Goal: Task Accomplishment & Management: Manage account settings

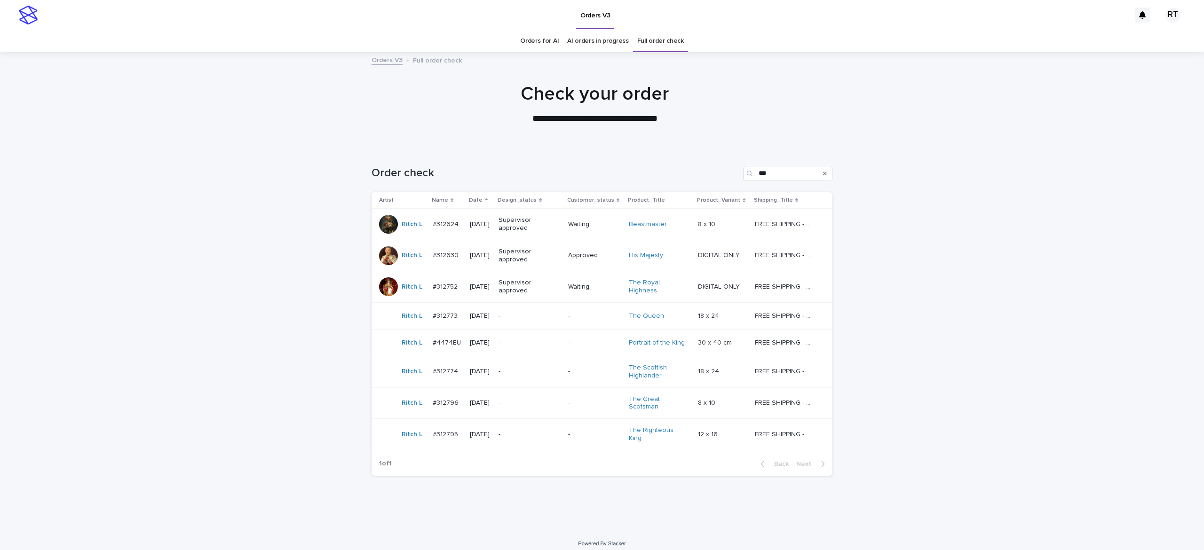
click at [531, 323] on div "-" at bounding box center [530, 317] width 62 height 16
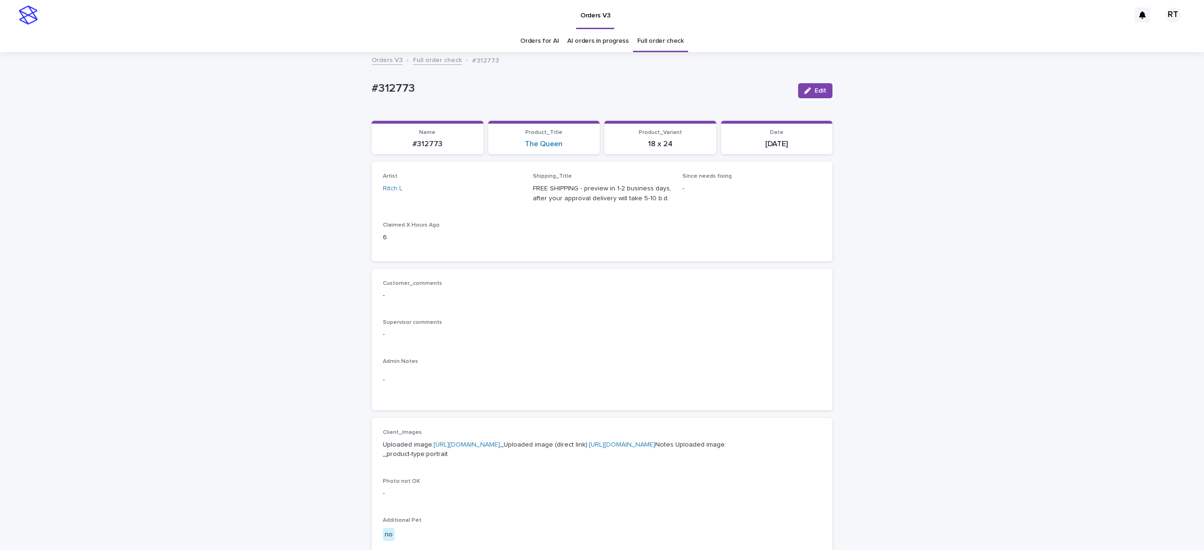
drag, startPoint x: 324, startPoint y: 75, endPoint x: 352, endPoint y: 84, distance: 29.0
click at [330, 75] on div "Loading... Saving… Loading... Saving… #312773 Edit #312773 Edit Sorry, there wa…" at bounding box center [602, 481] width 1204 height 857
drag, startPoint x: 349, startPoint y: 85, endPoint x: 449, endPoint y: 82, distance: 99.8
click at [449, 82] on div "Loading... Saving… Loading... Saving… #312773 Edit #312773 Edit Sorry, there wa…" at bounding box center [602, 481] width 1204 height 857
copy p "#312773"
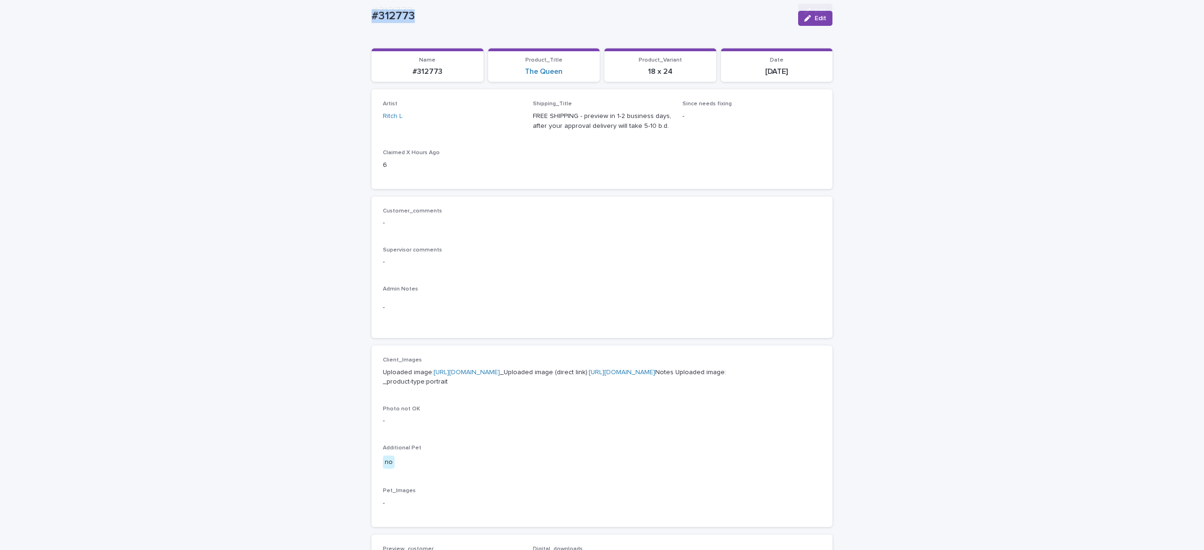
scroll to position [435, 0]
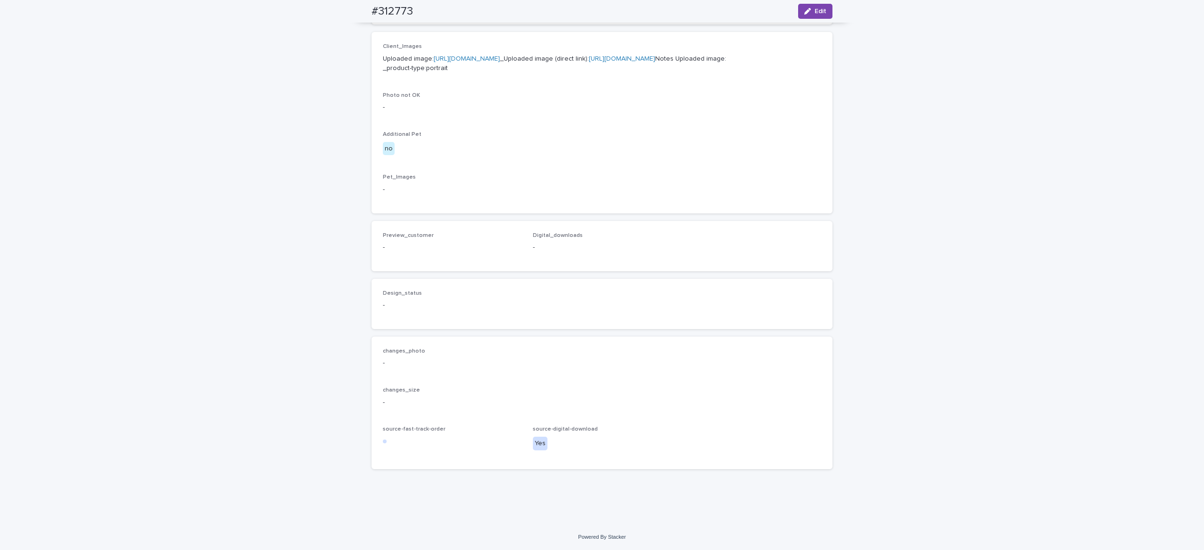
drag, startPoint x: 804, startPoint y: 8, endPoint x: 570, endPoint y: 260, distance: 343.1
click at [804, 8] on div "button" at bounding box center [809, 11] width 10 height 7
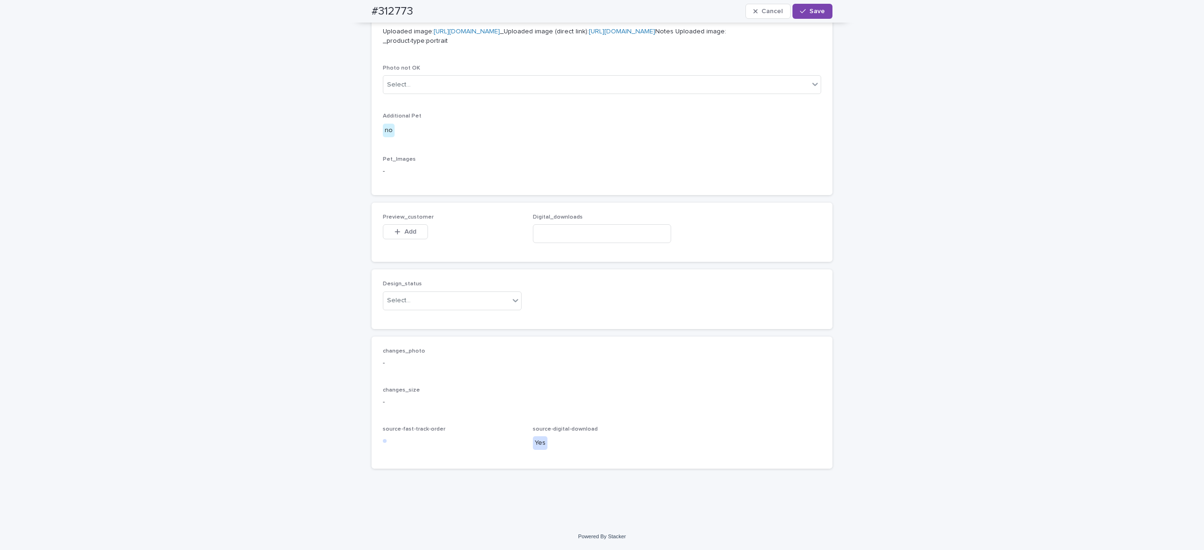
scroll to position [448, 0]
click at [568, 243] on input at bounding box center [602, 233] width 139 height 19
paste input "**********"
type input "**********"
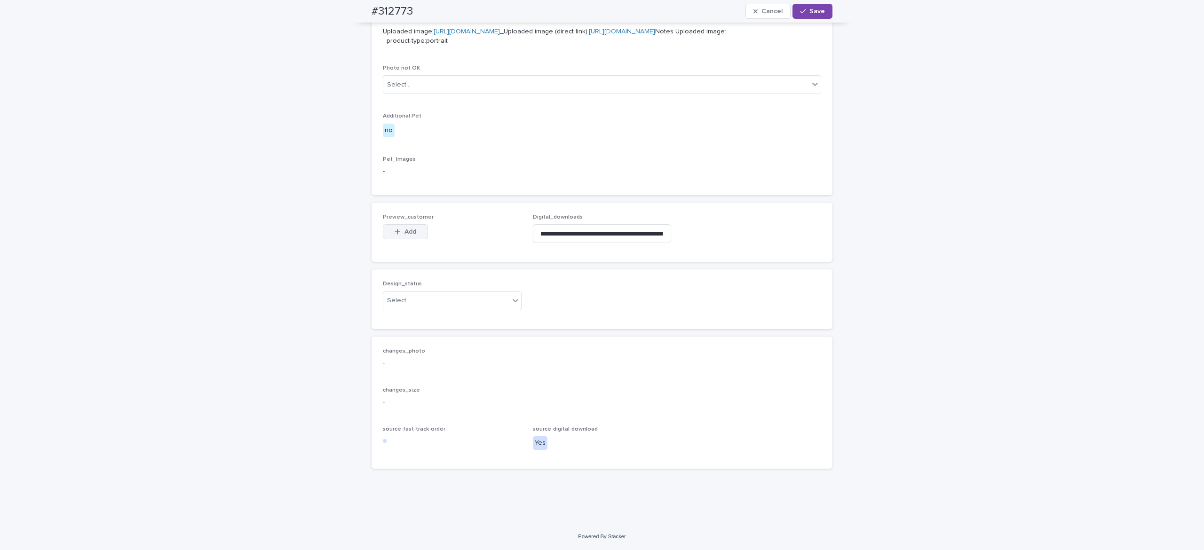
click at [404, 235] on span "Add" at bounding box center [410, 232] width 12 height 7
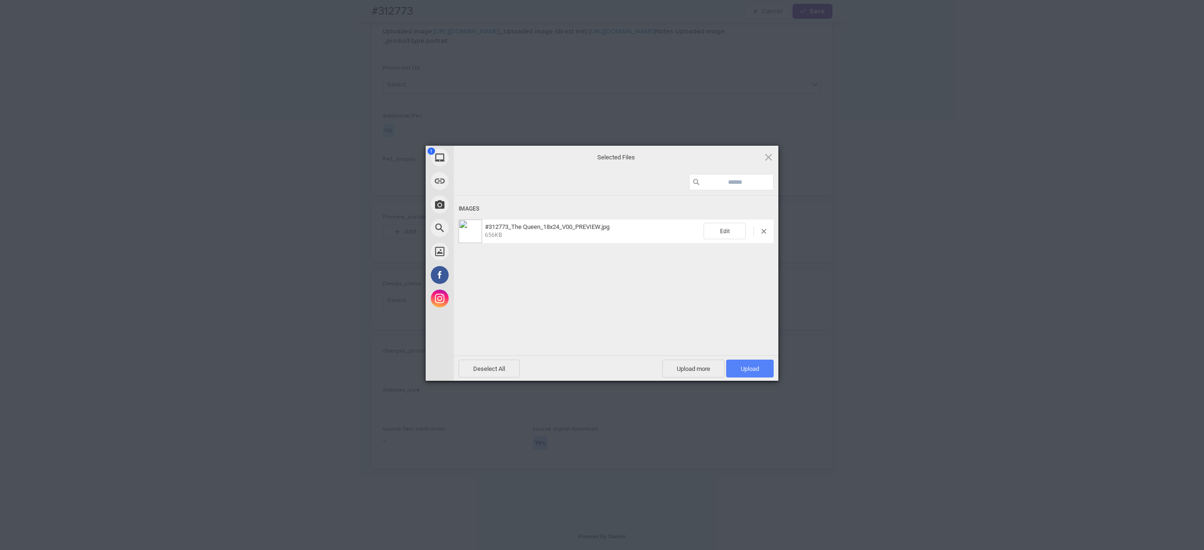
click at [755, 373] on span "Upload 1" at bounding box center [750, 369] width 48 height 18
click at [563, 286] on div "Uploading #312773_The Queen_18x24_V00_PREVIEW.jpg 0.00B / 656KB" at bounding box center [616, 290] width 325 height 188
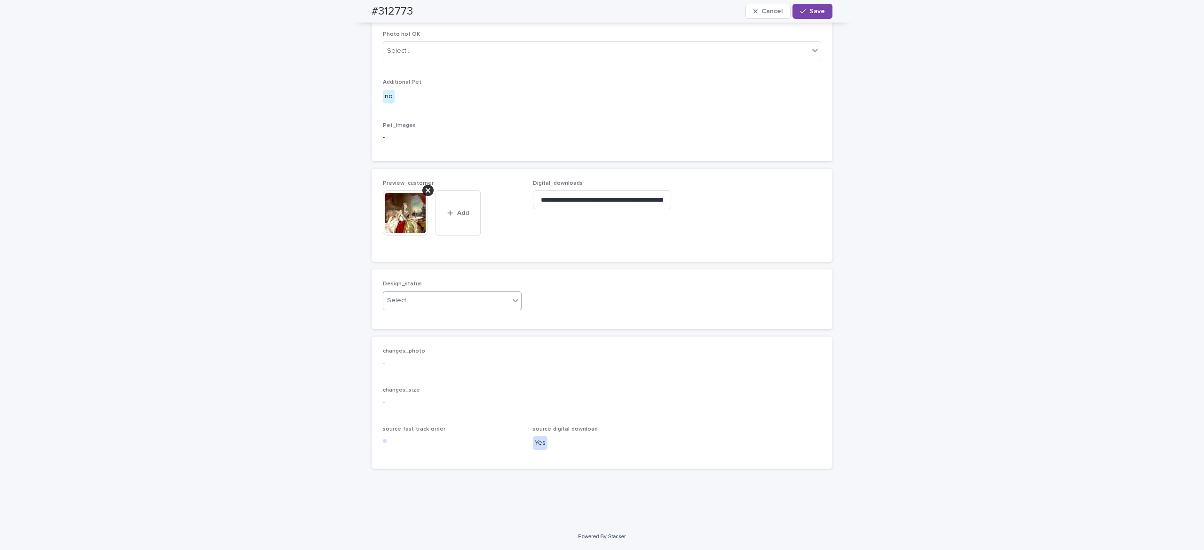
drag, startPoint x: 418, startPoint y: 330, endPoint x: 415, endPoint y: 337, distance: 7.2
click at [418, 309] on div "Select..." at bounding box center [446, 301] width 126 height 16
click at [415, 345] on div "Uploaded" at bounding box center [445, 350] width 138 height 16
click at [800, 13] on div "button" at bounding box center [804, 11] width 9 height 7
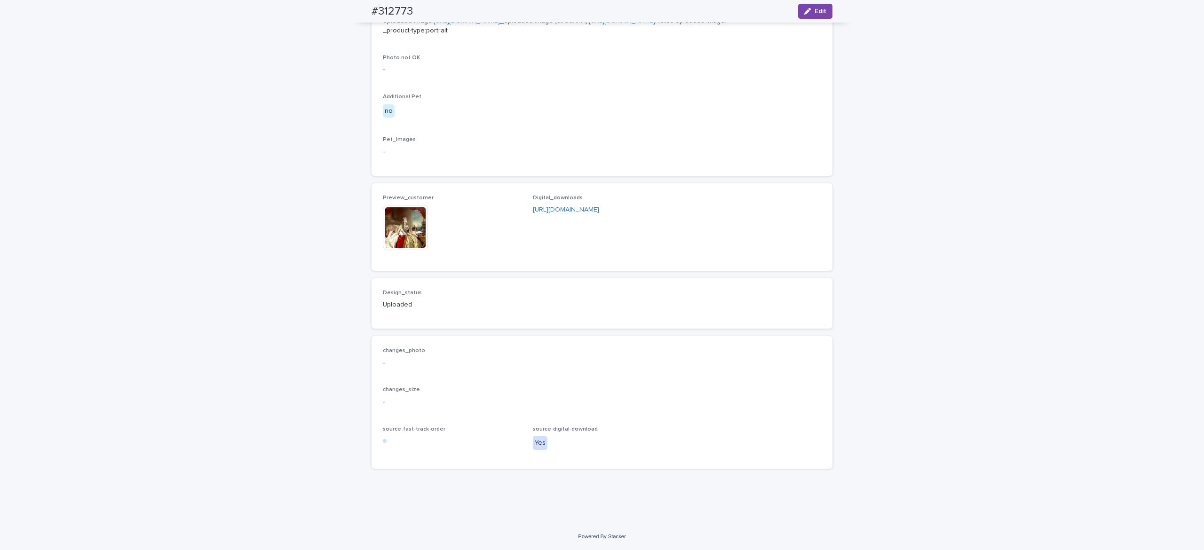
scroll to position [453, 0]
click at [401, 246] on img at bounding box center [405, 227] width 45 height 45
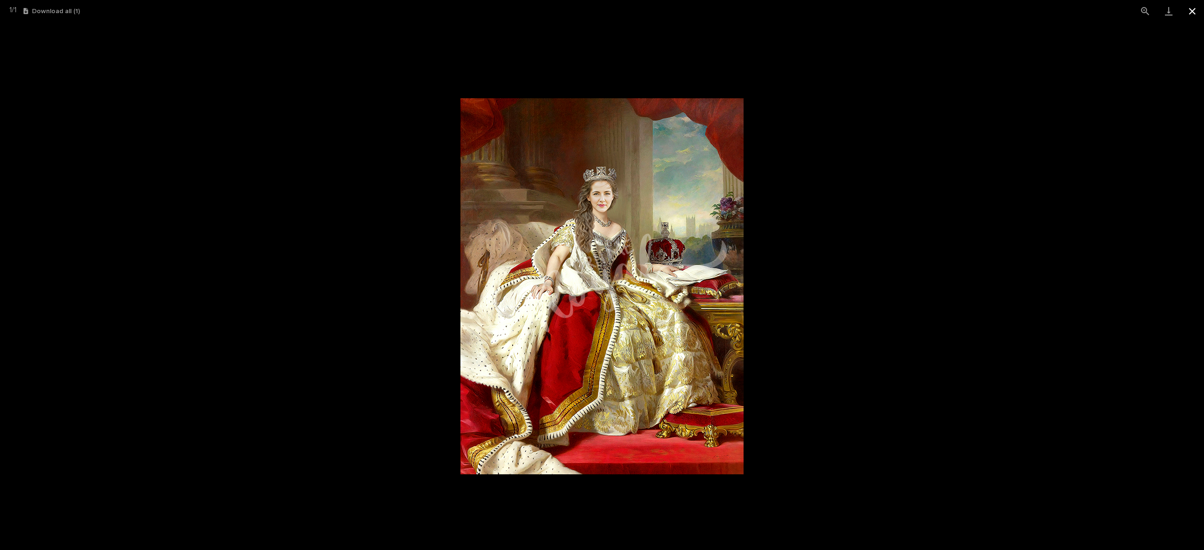
click at [1195, 20] on button "Close gallery" at bounding box center [1193, 11] width 24 height 22
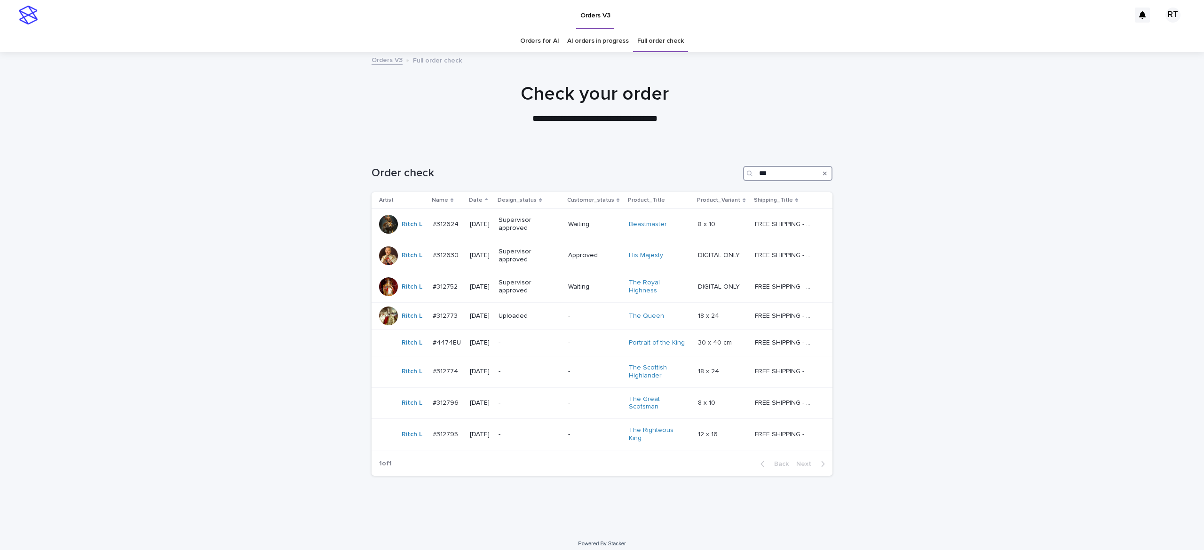
drag, startPoint x: 772, startPoint y: 177, endPoint x: 694, endPoint y: 173, distance: 77.7
click at [697, 173] on div "Order check ***" at bounding box center [602, 173] width 461 height 15
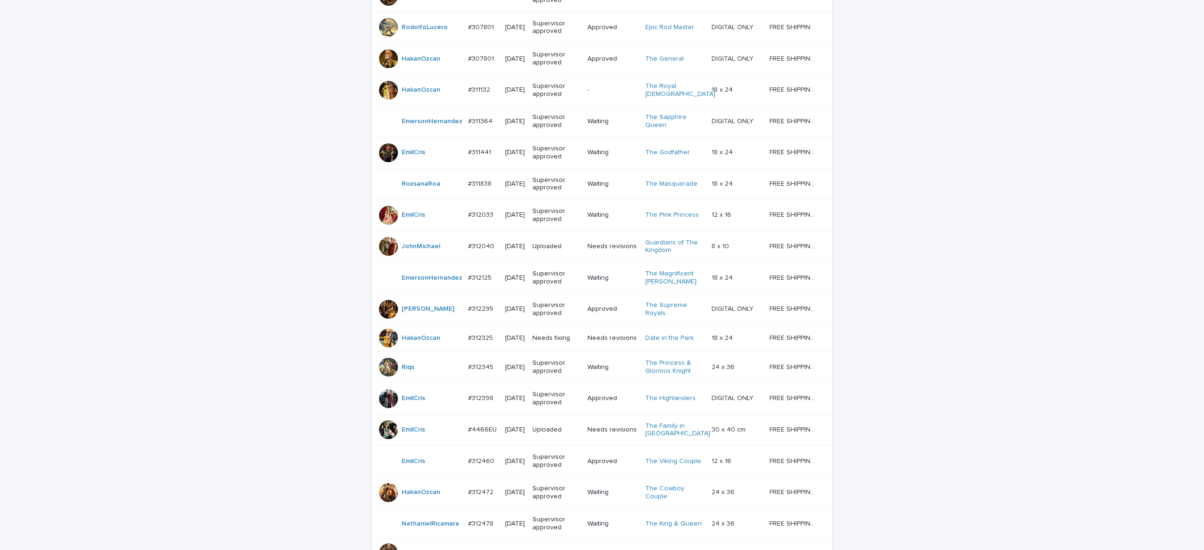
scroll to position [709, 0]
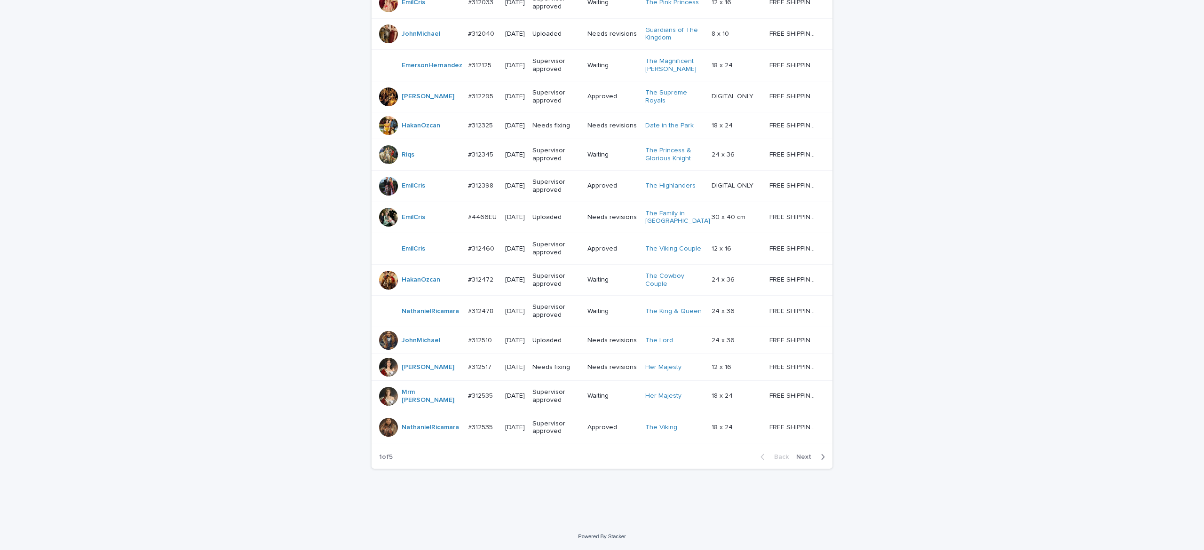
click at [796, 457] on span "Next" at bounding box center [806, 457] width 21 height 7
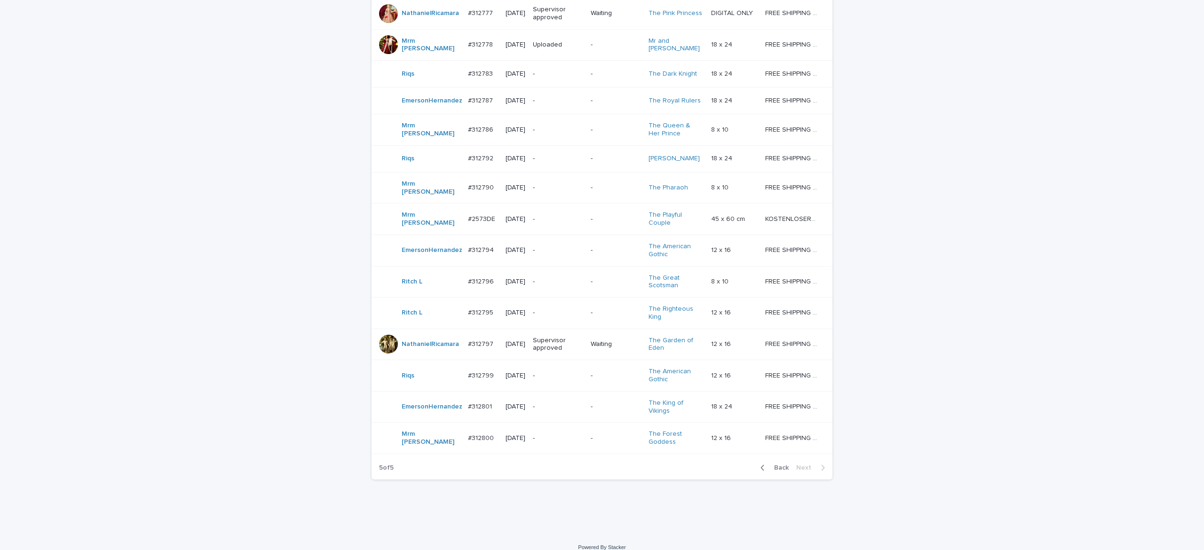
scroll to position [584, 0]
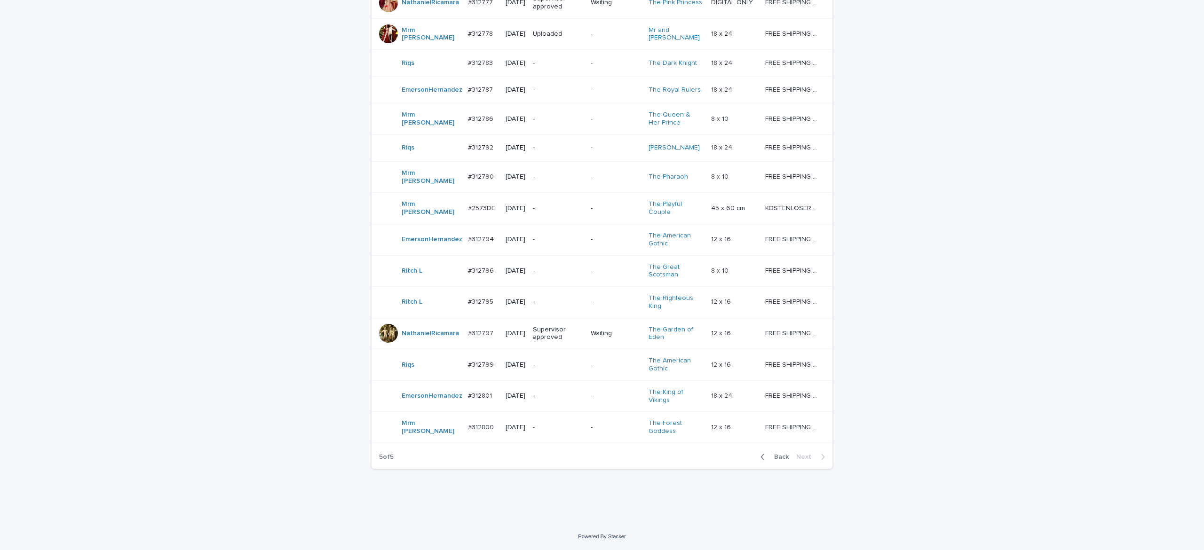
drag, startPoint x: 772, startPoint y: 459, endPoint x: 921, endPoint y: 449, distance: 149.4
click at [772, 459] on span "Back" at bounding box center [779, 457] width 20 height 7
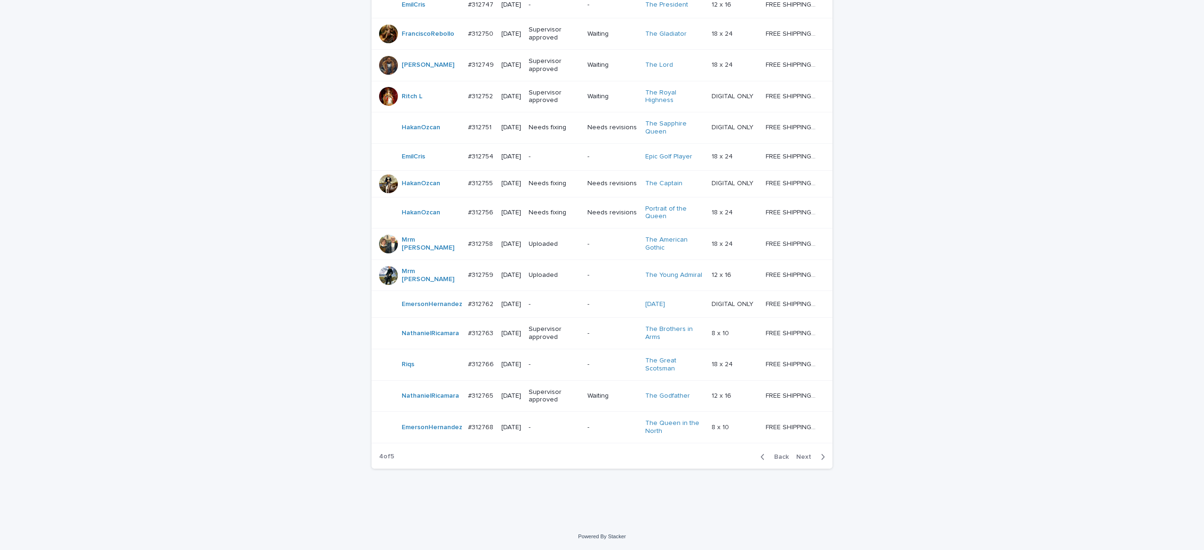
scroll to position [709, 0]
